Goal: Task Accomplishment & Management: Use online tool/utility

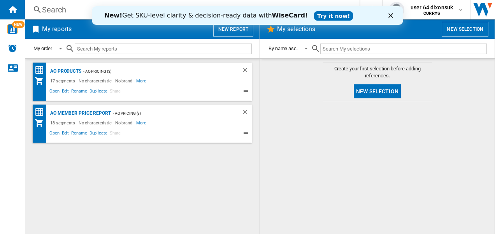
click at [453, 25] on button "New selection" at bounding box center [464, 29] width 47 height 15
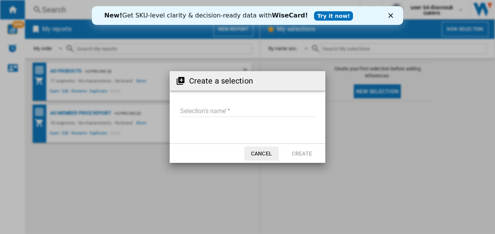
click at [228, 112] on input "Selection's name'" at bounding box center [247, 111] width 135 height 12
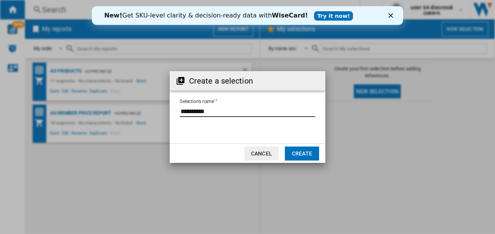
type input "**********"
click at [290, 150] on button "Create" at bounding box center [302, 154] width 34 height 14
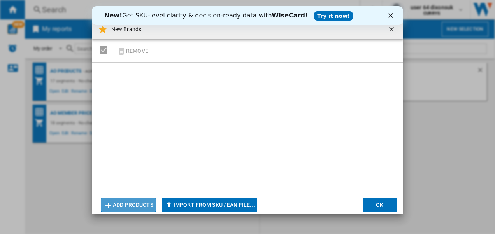
click at [141, 208] on button "Add products" at bounding box center [128, 205] width 54 height 14
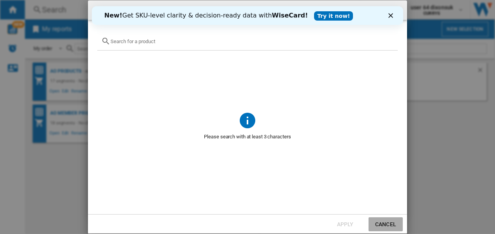
click at [386, 221] on button "Cancel" at bounding box center [385, 224] width 34 height 14
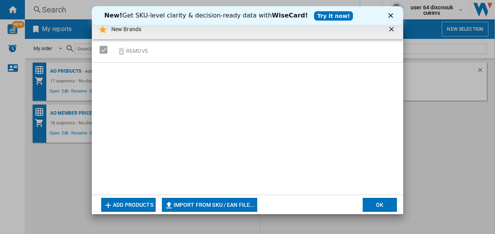
click at [104, 51] on div "SELECTIONS.EDITION_POPUP.SELECT_DESELECT" at bounding box center [104, 50] width 8 height 8
click at [387, 28] on button "button" at bounding box center [392, 30] width 16 height 16
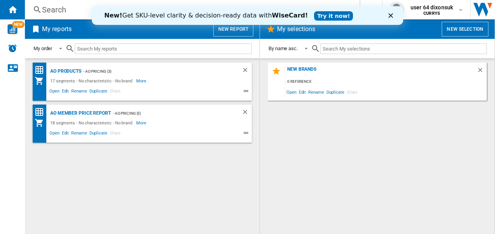
click at [389, 14] on polygon "Close" at bounding box center [390, 15] width 5 height 5
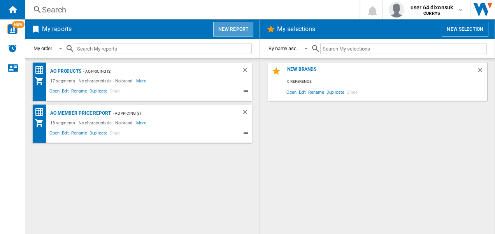
click at [243, 27] on button "New report" at bounding box center [233, 29] width 40 height 15
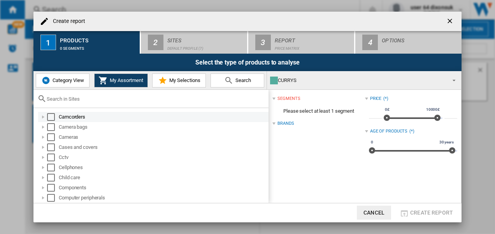
click at [50, 117] on div "Select" at bounding box center [51, 117] width 8 height 8
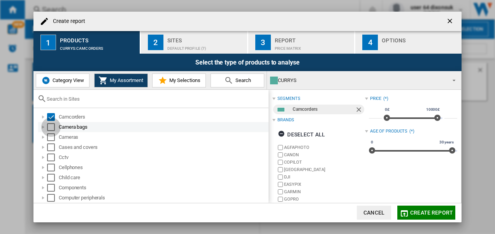
click at [52, 126] on div "Select" at bounding box center [51, 127] width 8 height 8
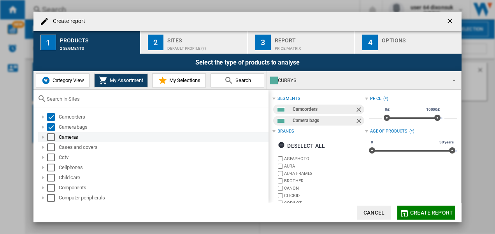
click at [52, 135] on div "Select" at bounding box center [51, 137] width 8 height 8
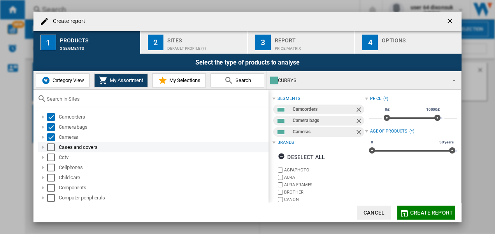
click at [53, 145] on div "Select" at bounding box center [51, 148] width 8 height 8
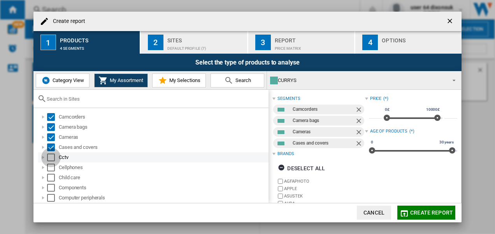
click at [53, 156] on div "Select" at bounding box center [51, 158] width 8 height 8
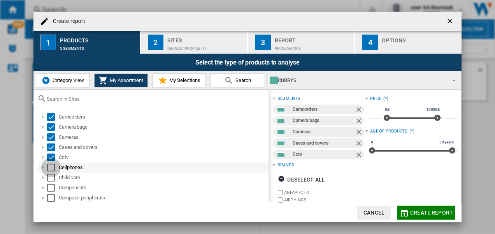
click at [49, 171] on div "Select" at bounding box center [51, 168] width 8 height 8
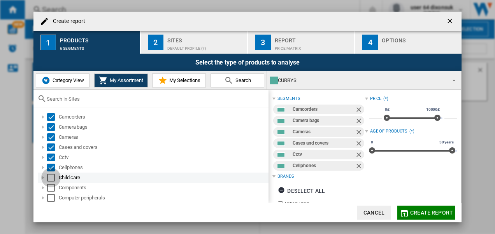
click at [51, 180] on div "Select" at bounding box center [51, 178] width 8 height 8
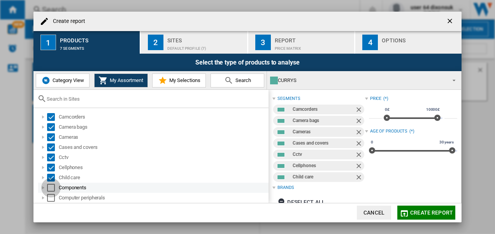
click at [51, 187] on div "Select" at bounding box center [51, 188] width 8 height 8
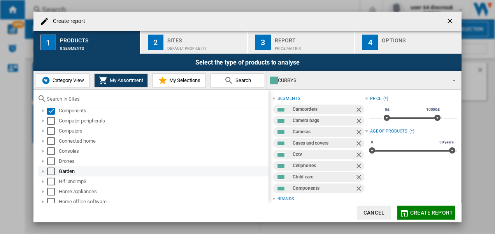
scroll to position [78, 0]
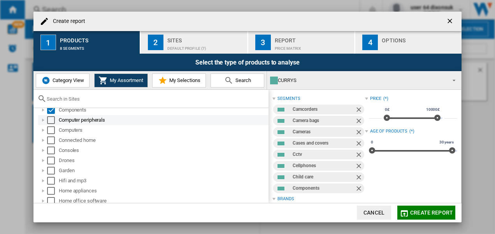
click at [48, 117] on div "Select" at bounding box center [51, 120] width 8 height 8
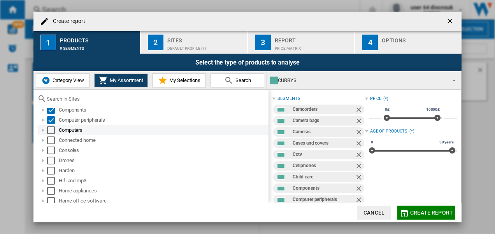
click at [52, 130] on div "Select" at bounding box center [51, 130] width 8 height 8
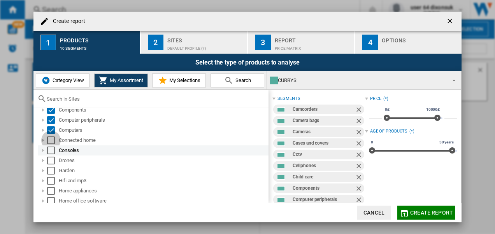
drag, startPoint x: 52, startPoint y: 139, endPoint x: 54, endPoint y: 148, distance: 8.7
click at [52, 141] on div "Select" at bounding box center [51, 141] width 8 height 8
drag, startPoint x: 54, startPoint y: 149, endPoint x: 54, endPoint y: 153, distance: 4.7
click at [54, 149] on div "Select" at bounding box center [51, 151] width 8 height 8
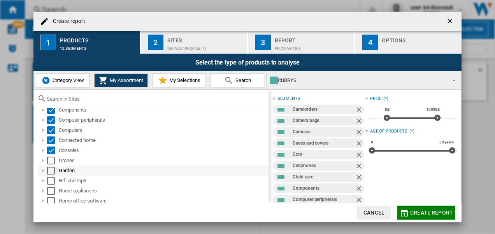
drag, startPoint x: 54, startPoint y: 160, endPoint x: 53, endPoint y: 169, distance: 8.6
click at [53, 161] on div "Select" at bounding box center [51, 161] width 8 height 8
click at [52, 170] on div "Select" at bounding box center [51, 171] width 8 height 8
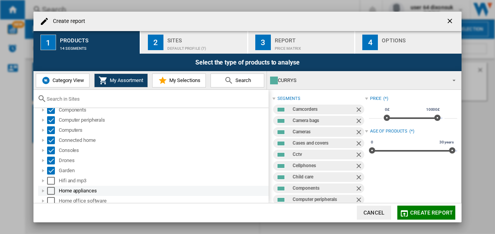
drag, startPoint x: 51, startPoint y: 179, endPoint x: 50, endPoint y: 187, distance: 7.5
click at [51, 180] on div "Select" at bounding box center [51, 181] width 8 height 8
click at [50, 190] on div "Select" at bounding box center [51, 191] width 8 height 8
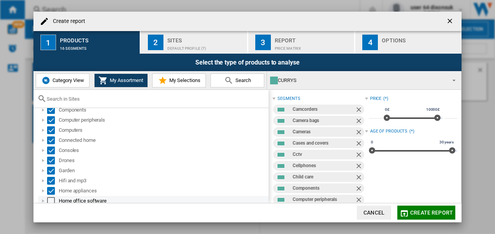
click at [51, 201] on div "Select" at bounding box center [51, 201] width 8 height 8
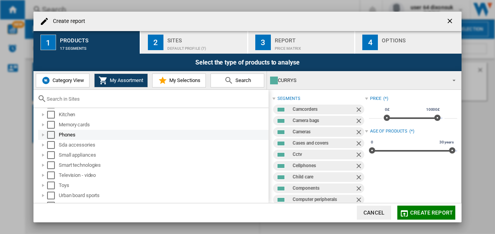
scroll to position [156, 0]
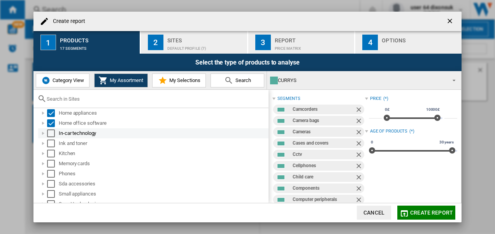
click at [50, 134] on div "Select" at bounding box center [51, 134] width 8 height 8
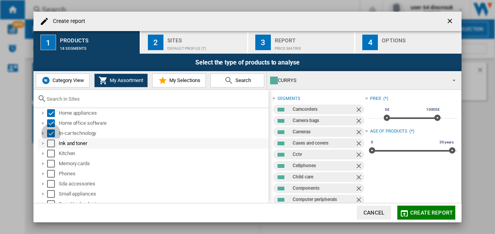
click at [50, 142] on div "Select" at bounding box center [51, 144] width 8 height 8
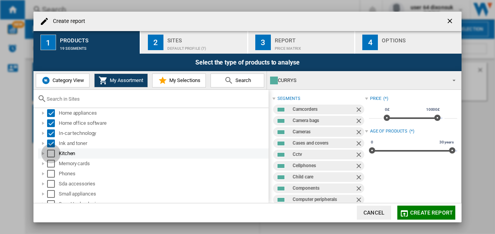
drag, startPoint x: 52, startPoint y: 152, endPoint x: 52, endPoint y: 158, distance: 5.1
click at [52, 153] on div "Select" at bounding box center [51, 154] width 8 height 8
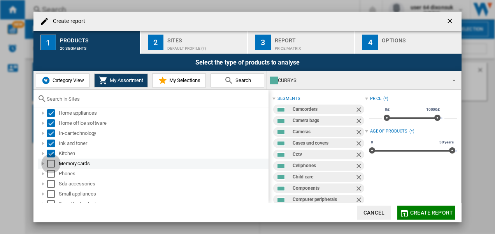
drag, startPoint x: 52, startPoint y: 161, endPoint x: 52, endPoint y: 168, distance: 7.0
click at [52, 161] on div "Select" at bounding box center [51, 164] width 8 height 8
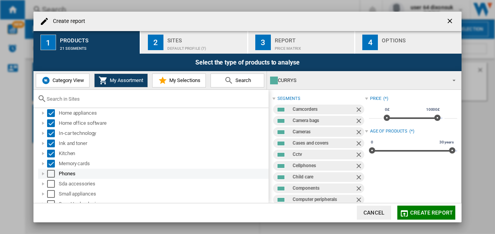
drag, startPoint x: 52, startPoint y: 169, endPoint x: 51, endPoint y: 177, distance: 7.8
click at [52, 172] on div "Phones" at bounding box center [153, 174] width 230 height 10
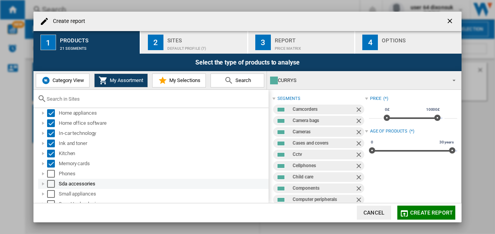
drag, startPoint x: 51, startPoint y: 177, endPoint x: 51, endPoint y: 182, distance: 4.7
click at [51, 180] on ol "Camcorders Camera bags Cameras Cases and covers Cctv Cellphones Child care Comp…" at bounding box center [152, 107] width 231 height 303
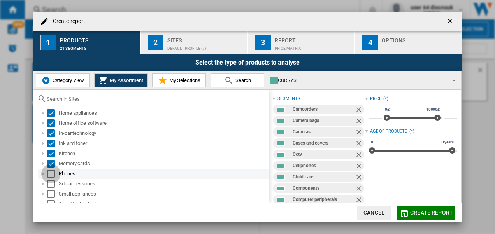
click at [52, 176] on div "Select" at bounding box center [51, 174] width 8 height 8
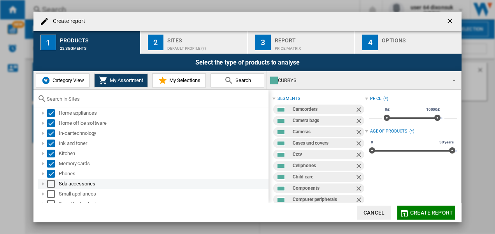
click at [53, 183] on div "Select" at bounding box center [51, 184] width 8 height 8
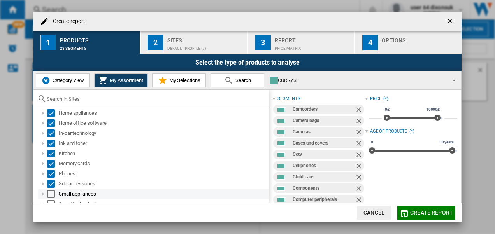
click at [53, 196] on div "Select" at bounding box center [51, 194] width 8 height 8
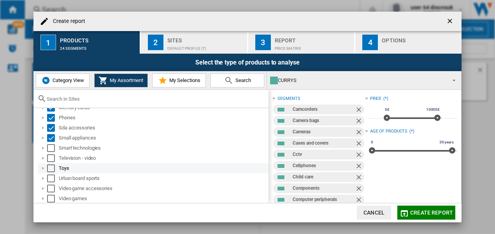
scroll to position [212, 0]
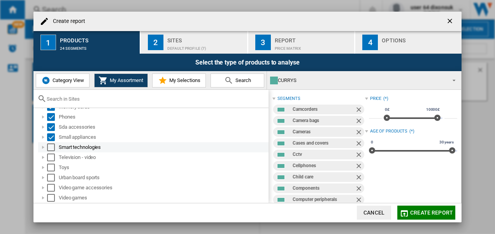
click at [54, 148] on div "Select" at bounding box center [51, 148] width 8 height 8
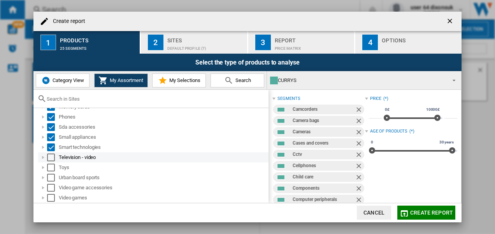
click at [54, 157] on div "Select" at bounding box center [51, 158] width 8 height 8
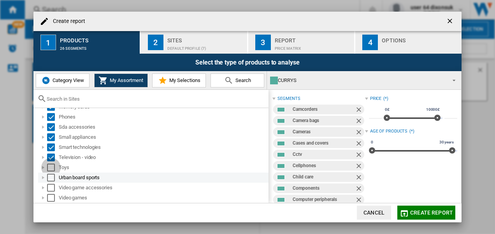
drag, startPoint x: 53, startPoint y: 164, endPoint x: 52, endPoint y: 173, distance: 8.6
click at [53, 165] on div "Select" at bounding box center [51, 168] width 8 height 8
click at [51, 177] on div "Select" at bounding box center [51, 178] width 8 height 8
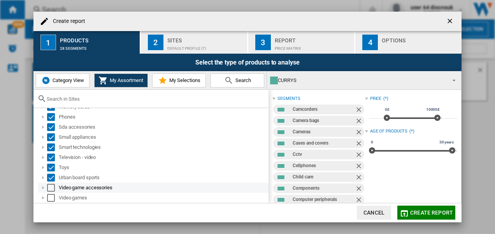
click at [51, 186] on div "Select" at bounding box center [51, 188] width 8 height 8
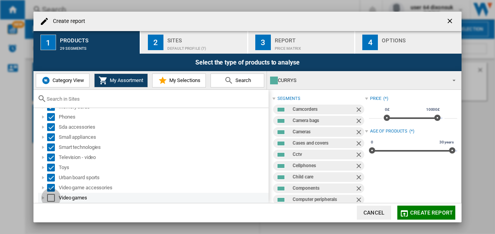
drag, startPoint x: 51, startPoint y: 196, endPoint x: 101, endPoint y: 174, distance: 55.0
click at [51, 196] on div "Select" at bounding box center [51, 198] width 8 height 8
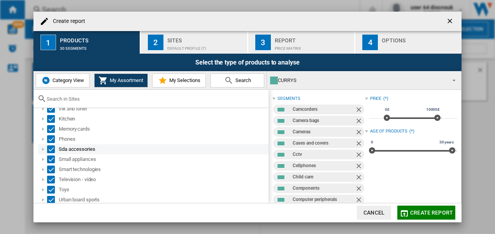
scroll to position [178, 0]
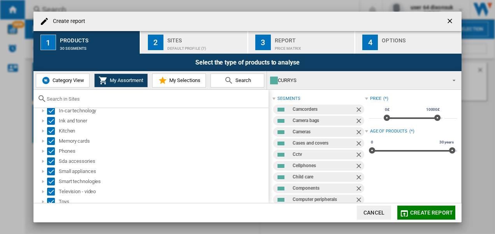
click at [173, 40] on div "Sites" at bounding box center [205, 38] width 77 height 8
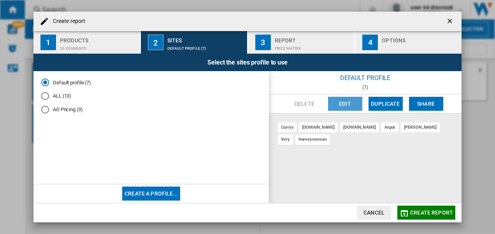
click at [346, 103] on button "Edit" at bounding box center [345, 104] width 34 height 14
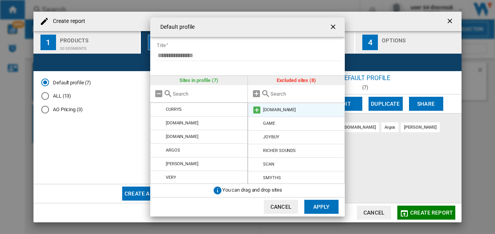
scroll to position [0, 0]
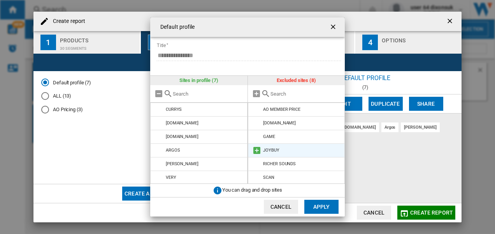
click at [257, 151] on md-icon at bounding box center [256, 150] width 9 height 9
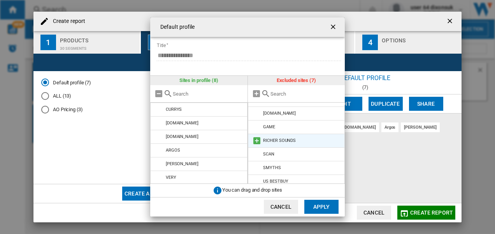
scroll to position [15, 0]
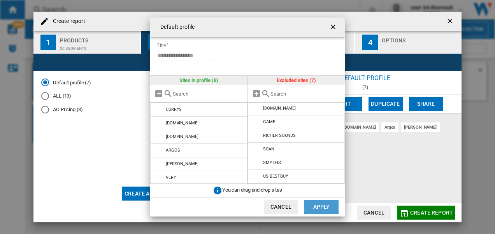
click at [313, 205] on button "Apply" at bounding box center [321, 207] width 34 height 14
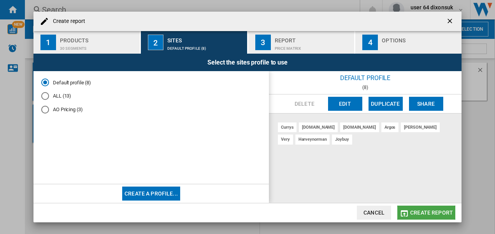
click at [434, 212] on span "Create report" at bounding box center [431, 213] width 43 height 6
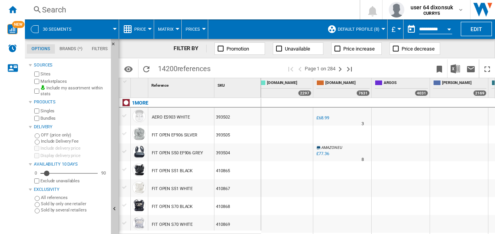
scroll to position [0, 317]
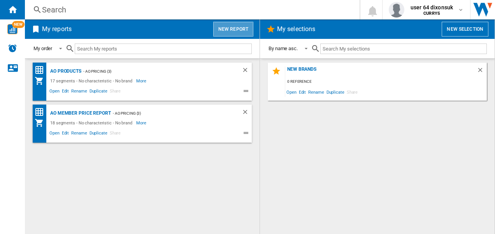
click at [231, 24] on button "New report" at bounding box center [233, 29] width 40 height 15
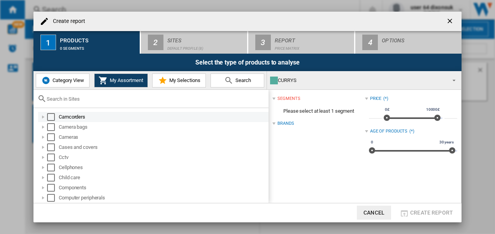
click at [49, 117] on div "Select" at bounding box center [51, 117] width 8 height 8
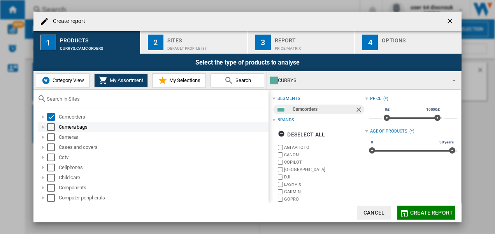
click at [51, 127] on div "Select" at bounding box center [51, 127] width 8 height 8
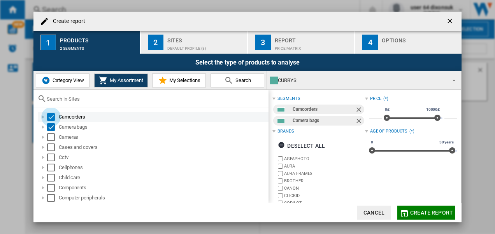
click at [52, 116] on div "Select" at bounding box center [51, 117] width 8 height 8
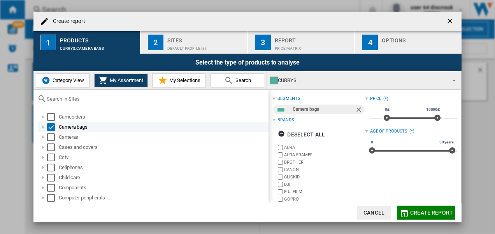
click at [53, 124] on div "Select" at bounding box center [51, 127] width 8 height 8
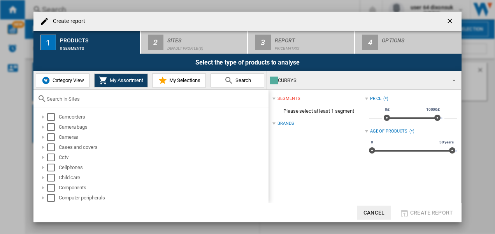
click at [453, 79] on span "Create report ..." at bounding box center [451, 79] width 9 height 11
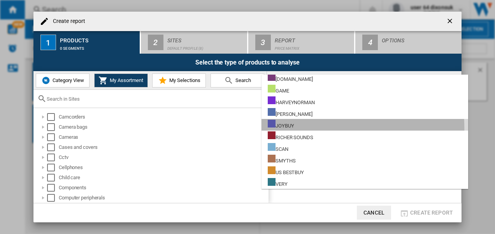
click at [294, 129] on div "JOYBUY" at bounding box center [281, 125] width 26 height 10
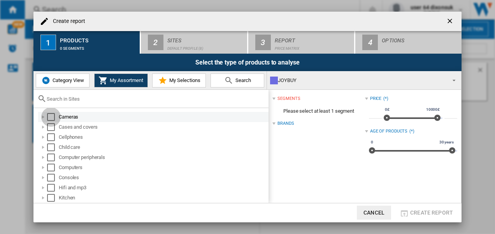
click at [51, 117] on div "Select" at bounding box center [51, 117] width 8 height 8
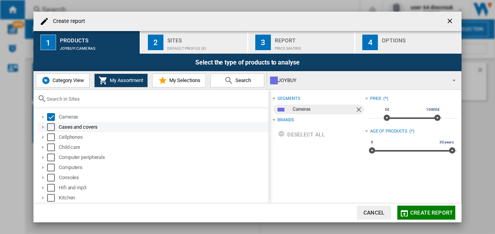
click at [54, 126] on div "Select" at bounding box center [51, 127] width 8 height 8
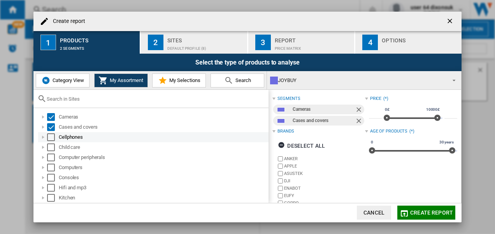
click at [53, 134] on div "Select" at bounding box center [51, 137] width 8 height 8
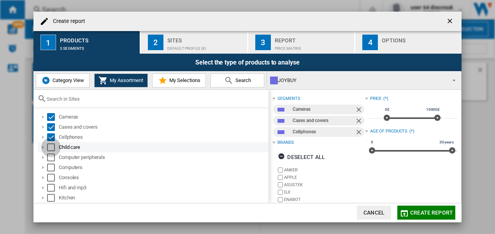
click at [49, 145] on div "Select" at bounding box center [51, 148] width 8 height 8
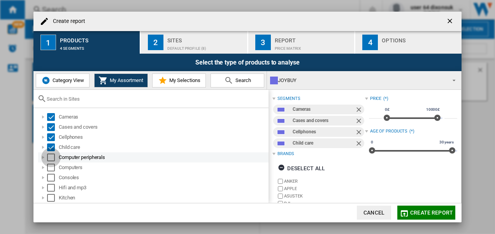
click at [51, 156] on div "Select" at bounding box center [51, 158] width 8 height 8
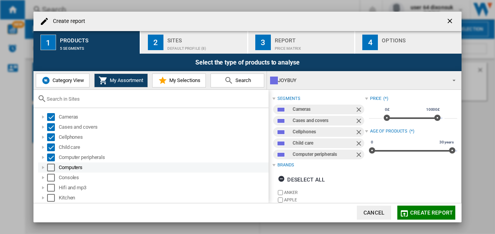
click at [54, 169] on md-checkbox "Select" at bounding box center [53, 168] width 12 height 8
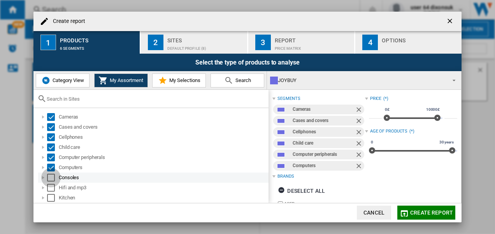
click at [53, 179] on div "Select" at bounding box center [51, 178] width 8 height 8
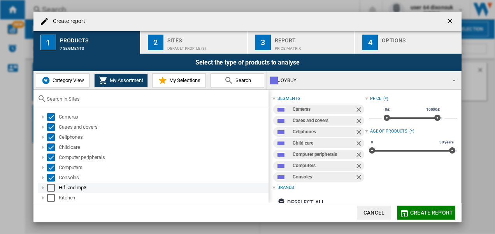
drag, startPoint x: 54, startPoint y: 185, endPoint x: 53, endPoint y: 191, distance: 6.4
click at [54, 187] on div "Select" at bounding box center [51, 188] width 8 height 8
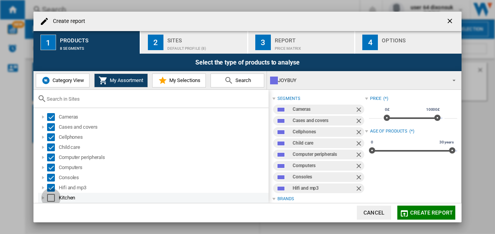
drag, startPoint x: 51, startPoint y: 197, endPoint x: 121, endPoint y: 170, distance: 74.6
click at [52, 196] on div "Select" at bounding box center [51, 198] width 8 height 8
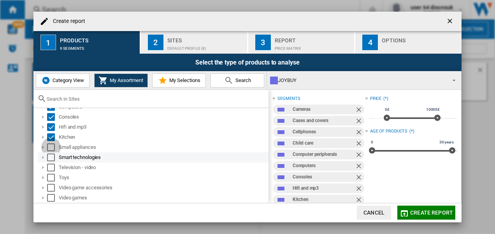
drag, startPoint x: 50, startPoint y: 146, endPoint x: 53, endPoint y: 158, distance: 12.2
click at [51, 147] on div "Select" at bounding box center [51, 148] width 8 height 8
click at [52, 158] on div "Select" at bounding box center [51, 158] width 8 height 8
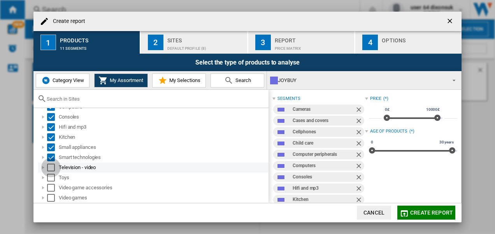
click at [51, 167] on div "Select" at bounding box center [51, 168] width 8 height 8
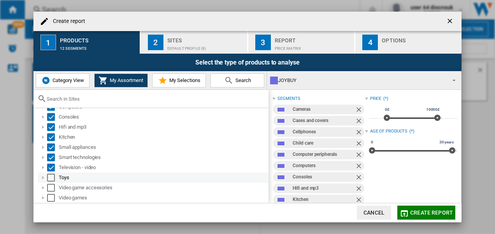
click at [50, 177] on div "Select" at bounding box center [51, 178] width 8 height 8
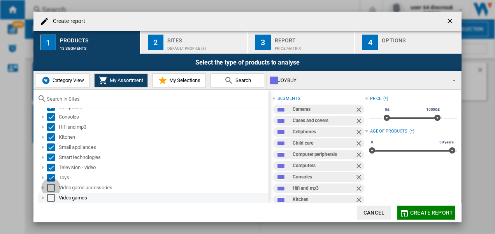
drag, startPoint x: 51, startPoint y: 187, endPoint x: 81, endPoint y: 193, distance: 31.0
click at [51, 187] on div "Select" at bounding box center [51, 188] width 8 height 8
drag, startPoint x: 49, startPoint y: 196, endPoint x: 116, endPoint y: 196, distance: 66.5
click at [49, 196] on div "Select" at bounding box center [51, 198] width 8 height 8
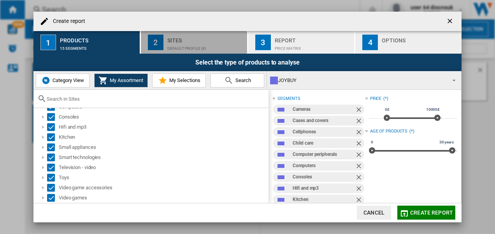
click at [178, 43] on div "Default profile (8)" at bounding box center [205, 46] width 77 height 8
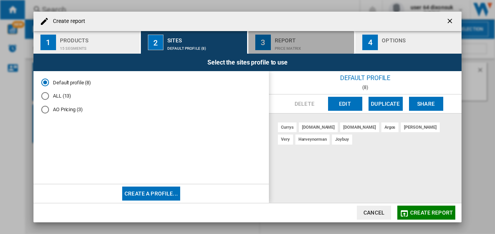
click at [283, 43] on div "Price Matrix" at bounding box center [313, 46] width 77 height 8
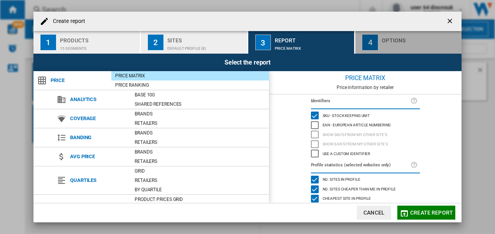
click at [398, 43] on div "Create report ..." at bounding box center [420, 46] width 77 height 8
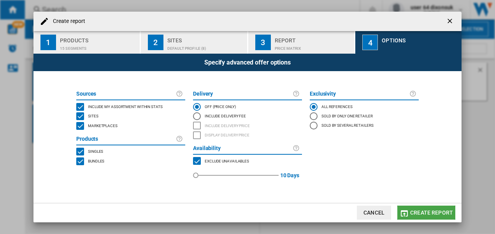
click at [430, 211] on span "Create report" at bounding box center [431, 213] width 43 height 6
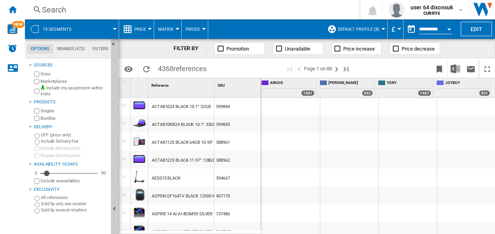
scroll to position [271, 411]
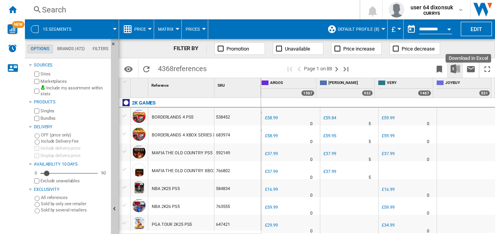
click at [453, 67] on img "Download in Excel" at bounding box center [454, 68] width 9 height 9
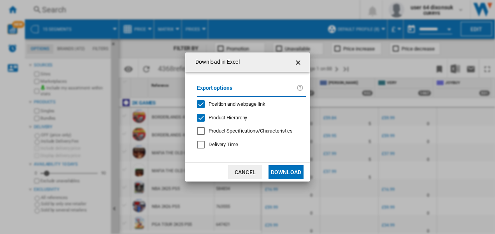
click at [201, 105] on div "Position and webpage link" at bounding box center [201, 104] width 8 height 8
click at [285, 171] on button "Download" at bounding box center [285, 172] width 35 height 14
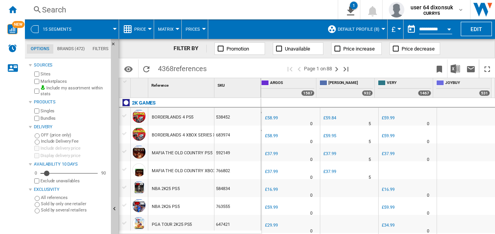
click at [174, 26] on button "Matrix" at bounding box center [167, 28] width 19 height 19
click at [143, 27] on md-backdrop at bounding box center [247, 117] width 495 height 234
click at [380, 30] on button "Default profile (8)" at bounding box center [361, 28] width 46 height 19
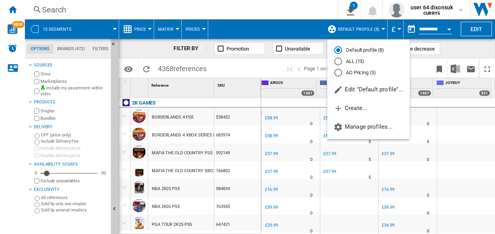
click at [382, 26] on md-backdrop at bounding box center [247, 117] width 495 height 234
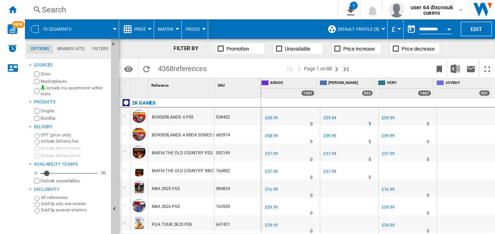
click at [110, 23] on span at bounding box center [98, 28] width 32 height 19
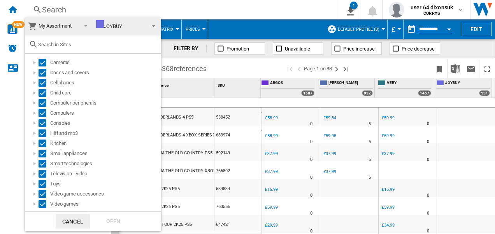
click at [153, 24] on span at bounding box center [151, 25] width 9 height 11
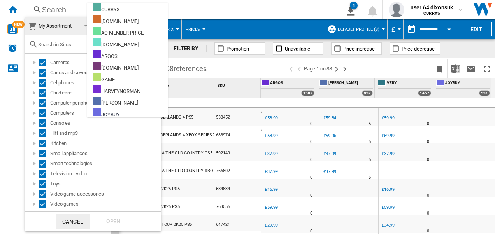
scroll to position [61, 0]
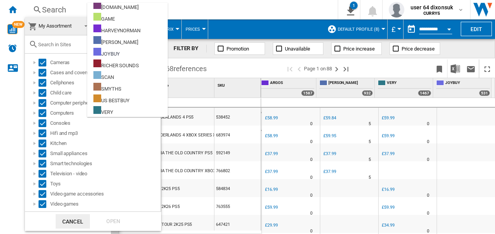
click at [203, 13] on md-backdrop at bounding box center [247, 117] width 495 height 234
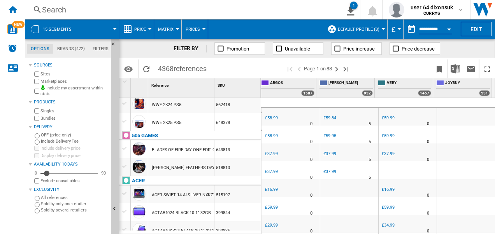
scroll to position [0, 0]
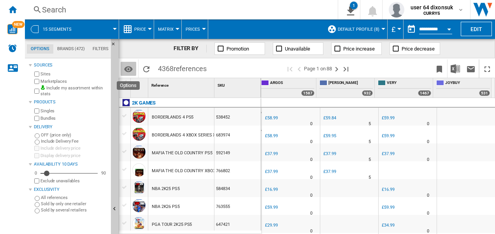
click at [130, 66] on md-icon "Options" at bounding box center [128, 69] width 9 height 9
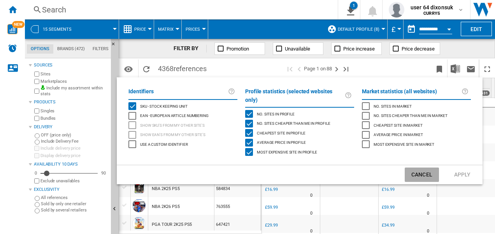
click at [422, 170] on button "Cancel" at bounding box center [421, 175] width 34 height 14
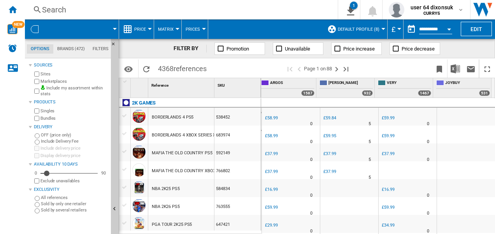
click at [450, 82] on span "JOYBUY" at bounding box center [467, 83] width 45 height 7
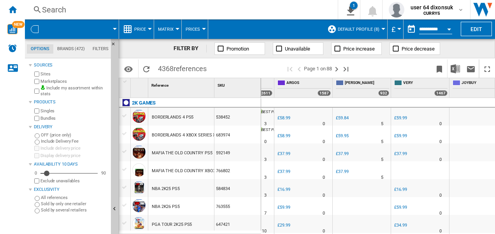
scroll to position [0, 411]
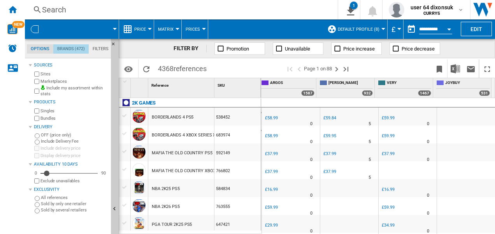
click at [76, 49] on md-tab-item "Brands (472)" at bounding box center [70, 48] width 35 height 9
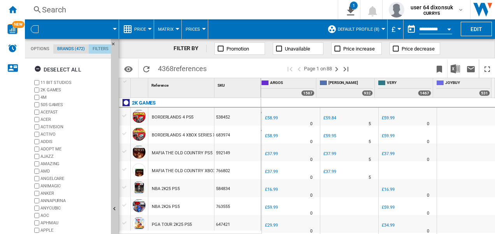
click at [98, 47] on md-tab-item "Filters" at bounding box center [101, 48] width 24 height 9
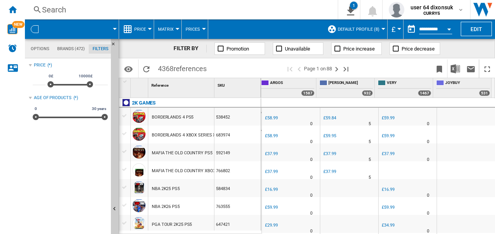
click at [41, 47] on md-tab-item "Options" at bounding box center [40, 48] width 26 height 9
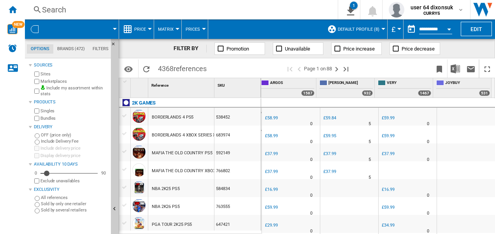
scroll to position [9, 0]
click at [37, 27] on div at bounding box center [35, 29] width 8 height 8
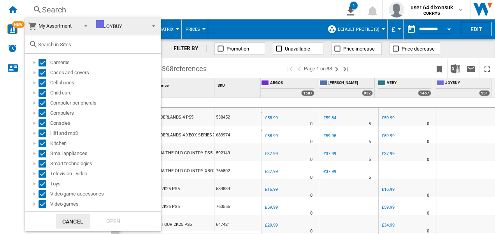
click at [152, 25] on span at bounding box center [151, 25] width 9 height 11
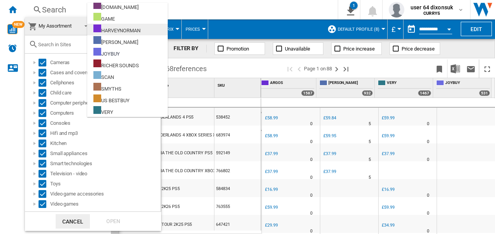
click at [135, 30] on div "HARVEYNORMAN" at bounding box center [116, 30] width 47 height 10
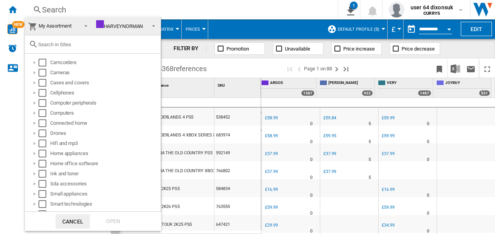
click at [150, 23] on span at bounding box center [151, 25] width 9 height 11
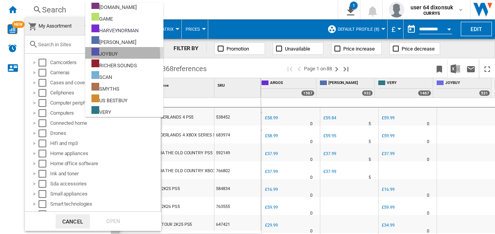
click at [117, 54] on div "JOYBUY" at bounding box center [104, 53] width 26 height 10
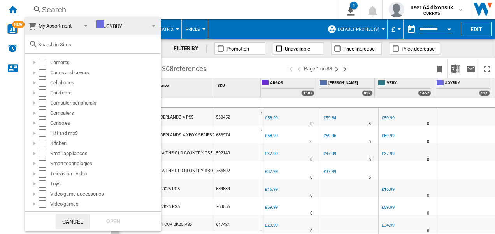
click at [73, 220] on button "Cancel" at bounding box center [73, 221] width 34 height 14
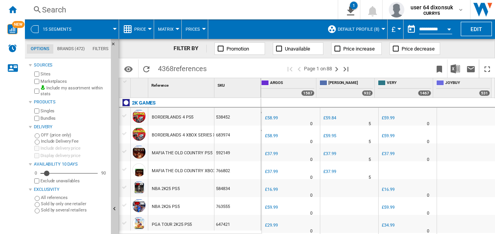
click at [381, 28] on div at bounding box center [383, 29] width 4 height 2
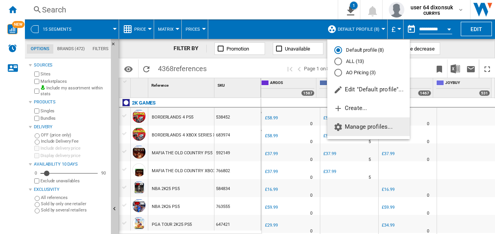
click at [366, 132] on button "Manage profiles..." at bounding box center [368, 126] width 82 height 19
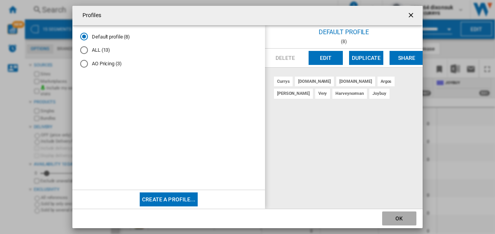
click at [403, 222] on button "OK" at bounding box center [399, 219] width 34 height 14
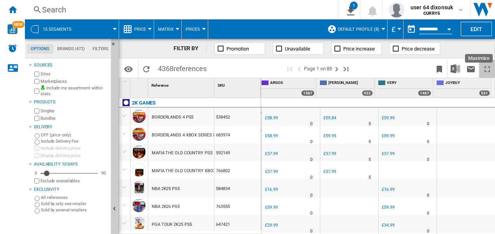
click at [485, 68] on ng-md-icon "Maximize" at bounding box center [486, 69] width 9 height 9
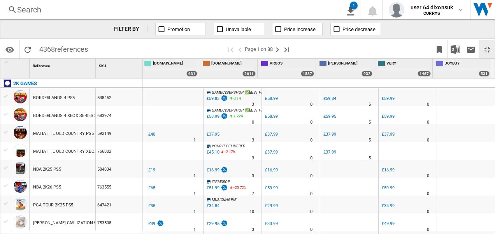
scroll to position [0, 293]
drag, startPoint x: 485, startPoint y: 68, endPoint x: 461, endPoint y: 60, distance: 25.6
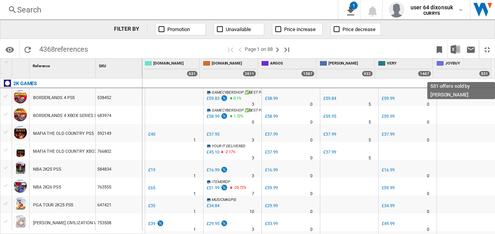
click at [483, 75] on div "531" at bounding box center [484, 74] width 11 height 6
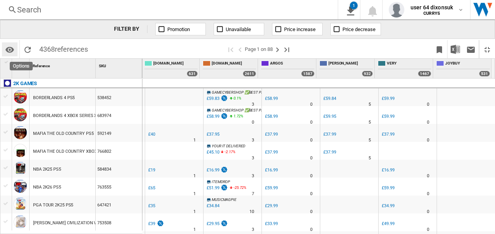
click at [11, 52] on md-icon "Options" at bounding box center [9, 49] width 9 height 9
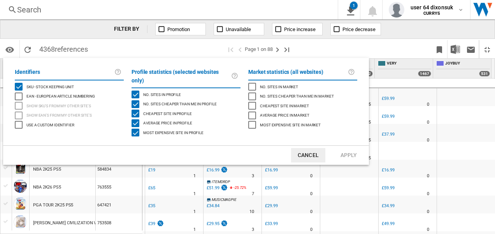
click at [279, 51] on md-backdrop at bounding box center [247, 117] width 495 height 234
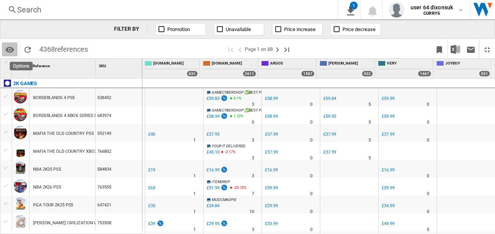
click at [12, 52] on md-icon "Options" at bounding box center [9, 49] width 9 height 9
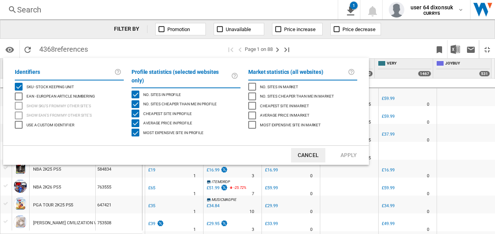
click at [34, 50] on md-backdrop at bounding box center [247, 117] width 495 height 234
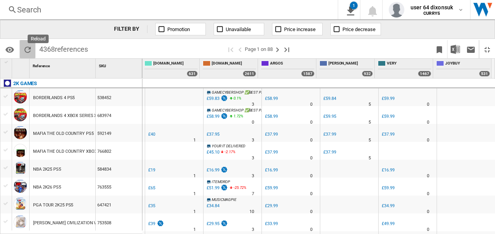
click at [29, 50] on ng-md-icon "Reload" at bounding box center [27, 49] width 9 height 9
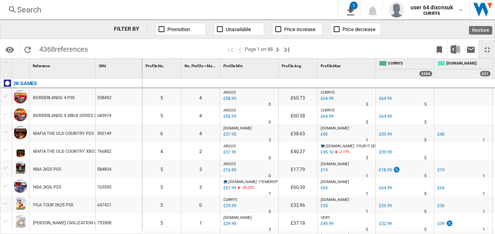
click at [489, 46] on ng-md-icon "Restore" at bounding box center [486, 49] width 9 height 9
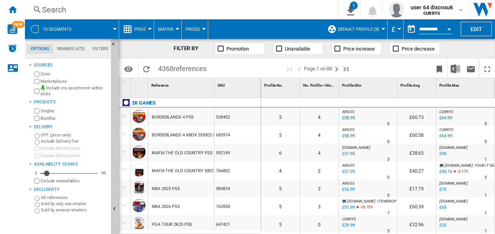
click at [150, 27] on md-menu "Price Price Price Matrix Price Ranking Analytics Base 100 Shared references Cov…" at bounding box center [136, 28] width 35 height 19
click at [147, 29] on button "Price" at bounding box center [142, 28] width 16 height 19
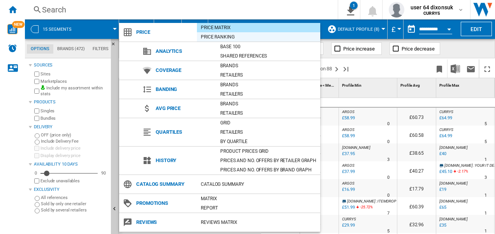
click at [226, 37] on div "Price Ranking" at bounding box center [258, 37] width 123 height 8
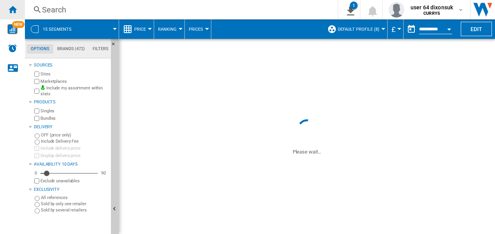
click at [18, 9] on div "Home" at bounding box center [12, 9] width 25 height 19
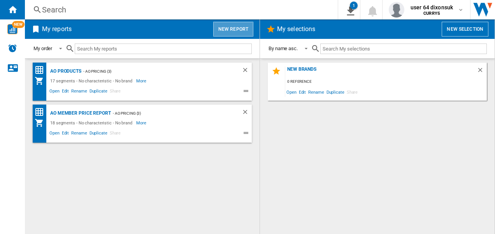
click at [240, 29] on button "New report" at bounding box center [233, 29] width 40 height 15
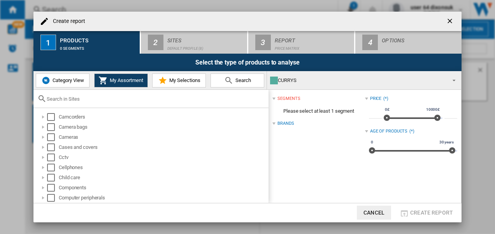
click at [332, 82] on div "CURRYS" at bounding box center [357, 80] width 175 height 11
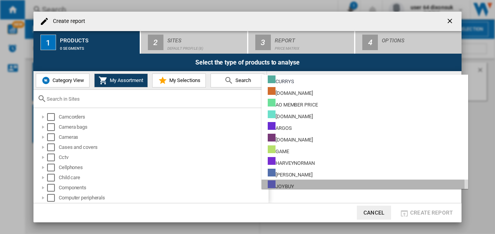
click at [289, 185] on div "JOYBUY" at bounding box center [281, 185] width 26 height 10
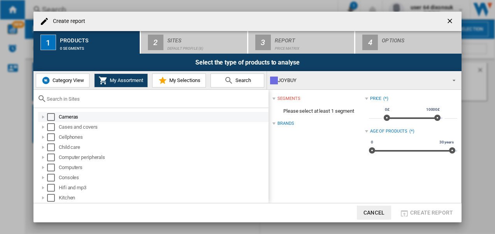
click at [53, 116] on div "Select" at bounding box center [51, 117] width 8 height 8
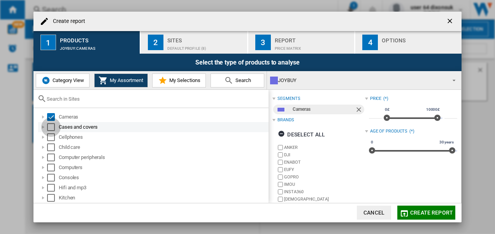
click at [53, 126] on div "Select" at bounding box center [51, 127] width 8 height 8
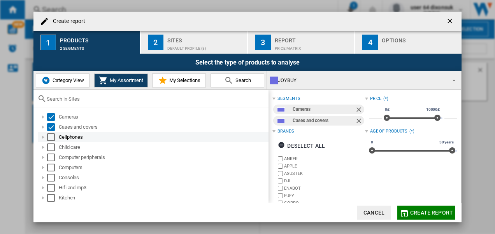
click at [53, 137] on div "Select" at bounding box center [51, 137] width 8 height 8
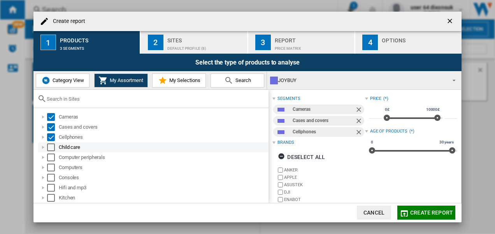
click at [51, 149] on div "Select" at bounding box center [51, 148] width 8 height 8
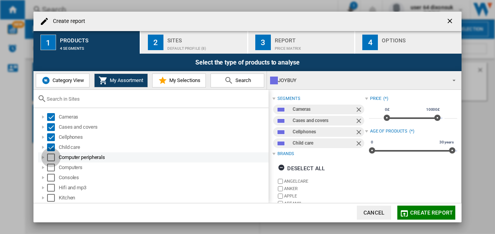
click at [50, 158] on div "Select" at bounding box center [51, 158] width 8 height 8
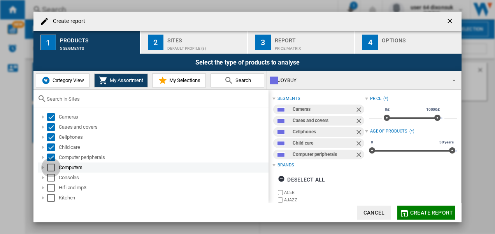
click at [51, 167] on div "Select" at bounding box center [51, 168] width 8 height 8
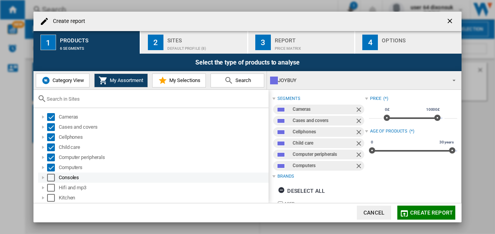
click at [51, 177] on div "Select" at bounding box center [51, 178] width 8 height 8
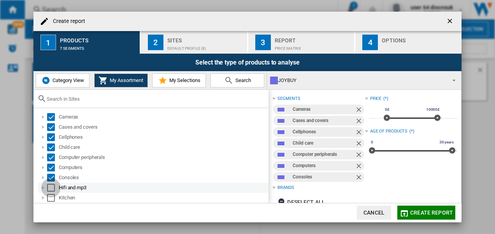
click at [52, 186] on div "Select" at bounding box center [51, 188] width 8 height 8
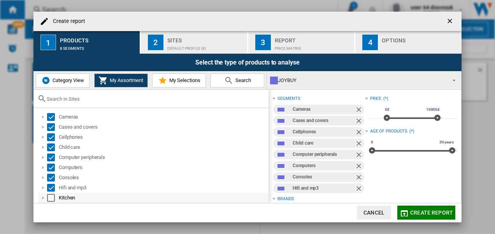
click at [53, 195] on div "Select" at bounding box center [51, 198] width 8 height 8
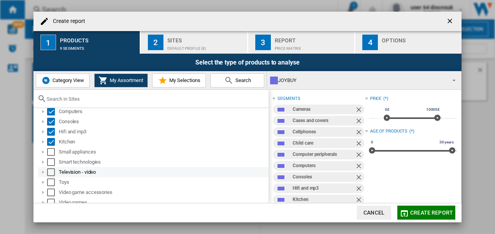
scroll to position [61, 0]
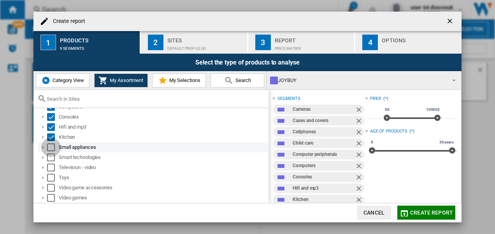
click at [53, 147] on div "Select" at bounding box center [51, 148] width 8 height 8
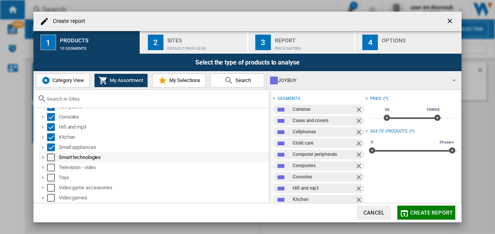
click at [52, 158] on div "Select" at bounding box center [51, 158] width 8 height 8
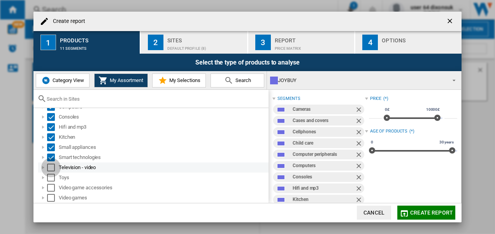
click at [50, 170] on div "Select" at bounding box center [51, 168] width 8 height 8
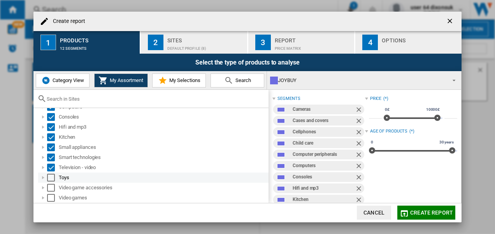
click at [50, 175] on div "Select" at bounding box center [51, 178] width 8 height 8
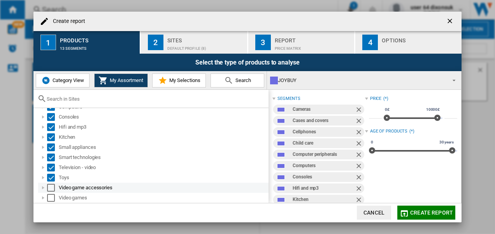
drag, startPoint x: 50, startPoint y: 184, endPoint x: 51, endPoint y: 189, distance: 4.7
click at [50, 185] on div "Select" at bounding box center [51, 188] width 8 height 8
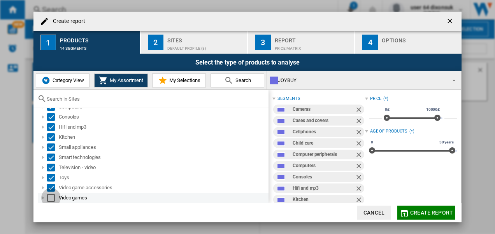
click at [51, 196] on div "Select" at bounding box center [51, 198] width 8 height 8
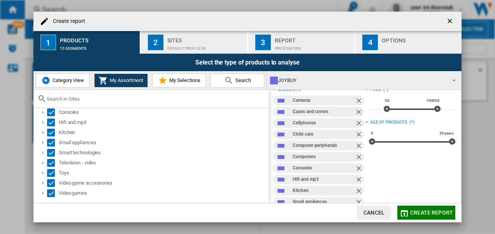
scroll to position [0, 0]
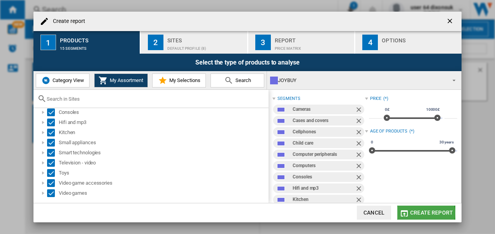
click at [424, 213] on span "Create report" at bounding box center [431, 213] width 43 height 6
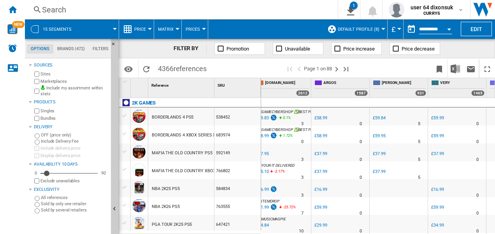
scroll to position [0, 411]
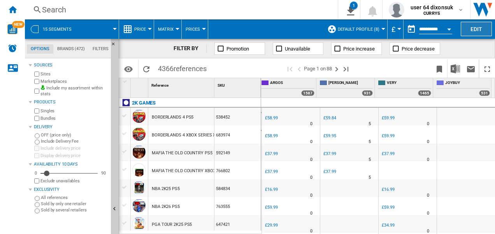
click at [483, 25] on button "Edit" at bounding box center [475, 29] width 31 height 14
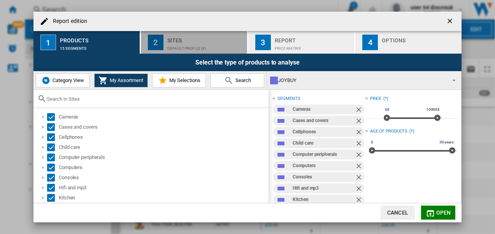
click at [163, 46] on button "2 Sites Default profile (8)" at bounding box center [194, 42] width 107 height 23
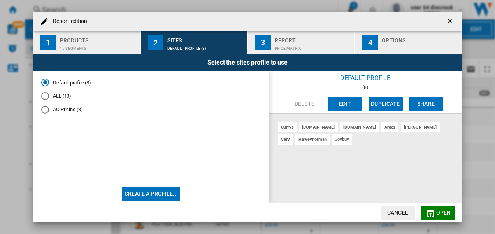
click at [332, 140] on div "joybuy" at bounding box center [342, 140] width 20 height 10
click at [346, 101] on button "Edit" at bounding box center [345, 104] width 34 height 14
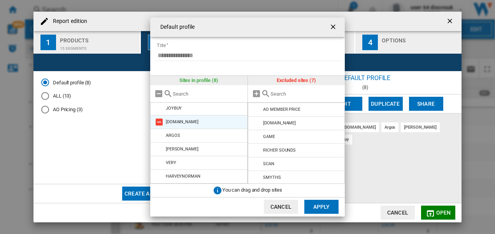
scroll to position [0, 0]
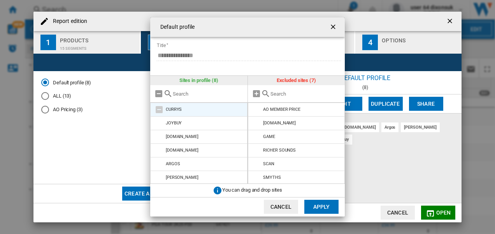
click at [161, 111] on md-icon "Default profile ..." at bounding box center [158, 109] width 9 height 9
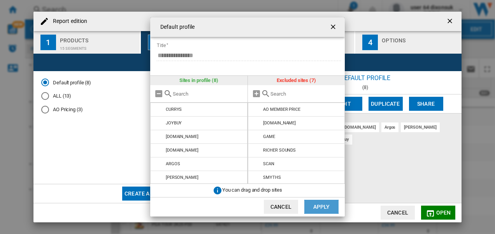
click at [320, 205] on button "Apply" at bounding box center [321, 207] width 34 height 14
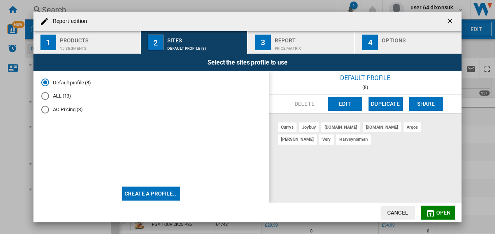
click at [291, 45] on div "Price Matrix" at bounding box center [313, 46] width 77 height 8
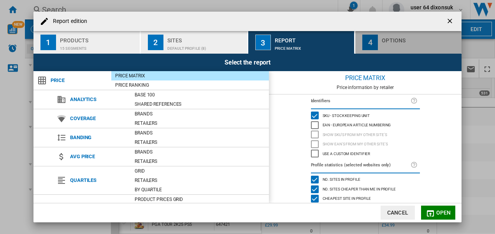
click at [378, 45] on button "4 Options" at bounding box center [408, 42] width 106 height 23
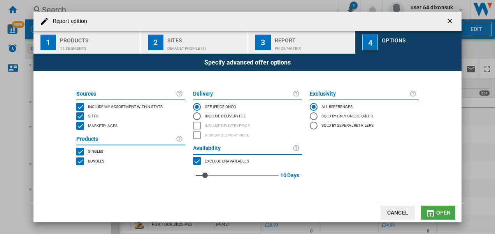
click at [439, 210] on span "Open" at bounding box center [443, 213] width 15 height 6
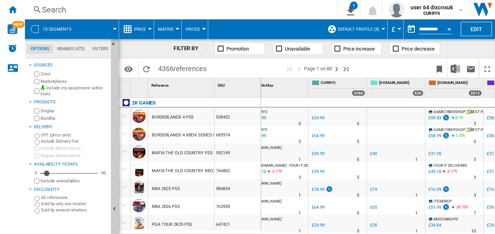
scroll to position [0, 411]
